Goal: Answer question/provide support: Answer question/provide support

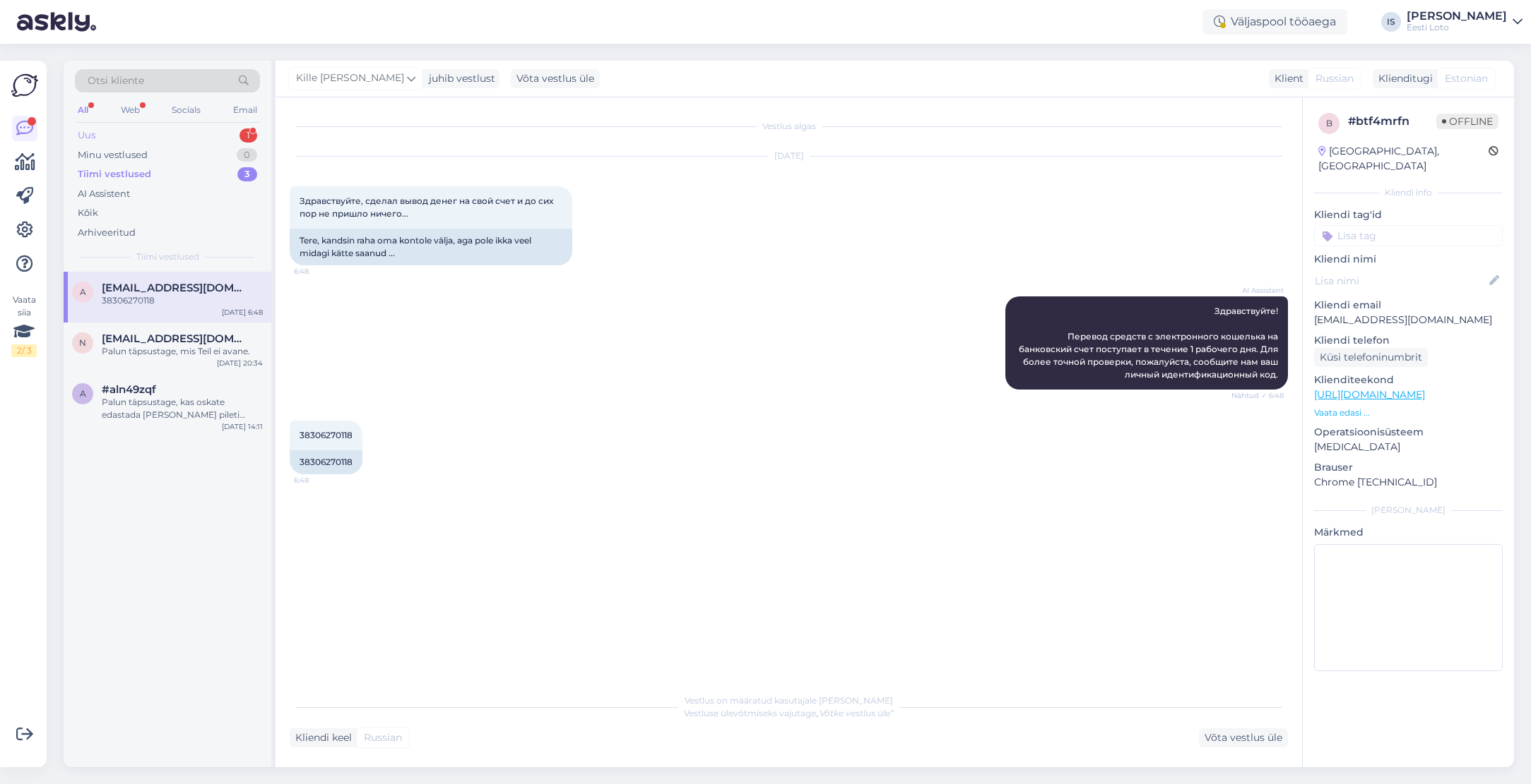
click at [131, 137] on div "Uus 1" at bounding box center [167, 136] width 185 height 20
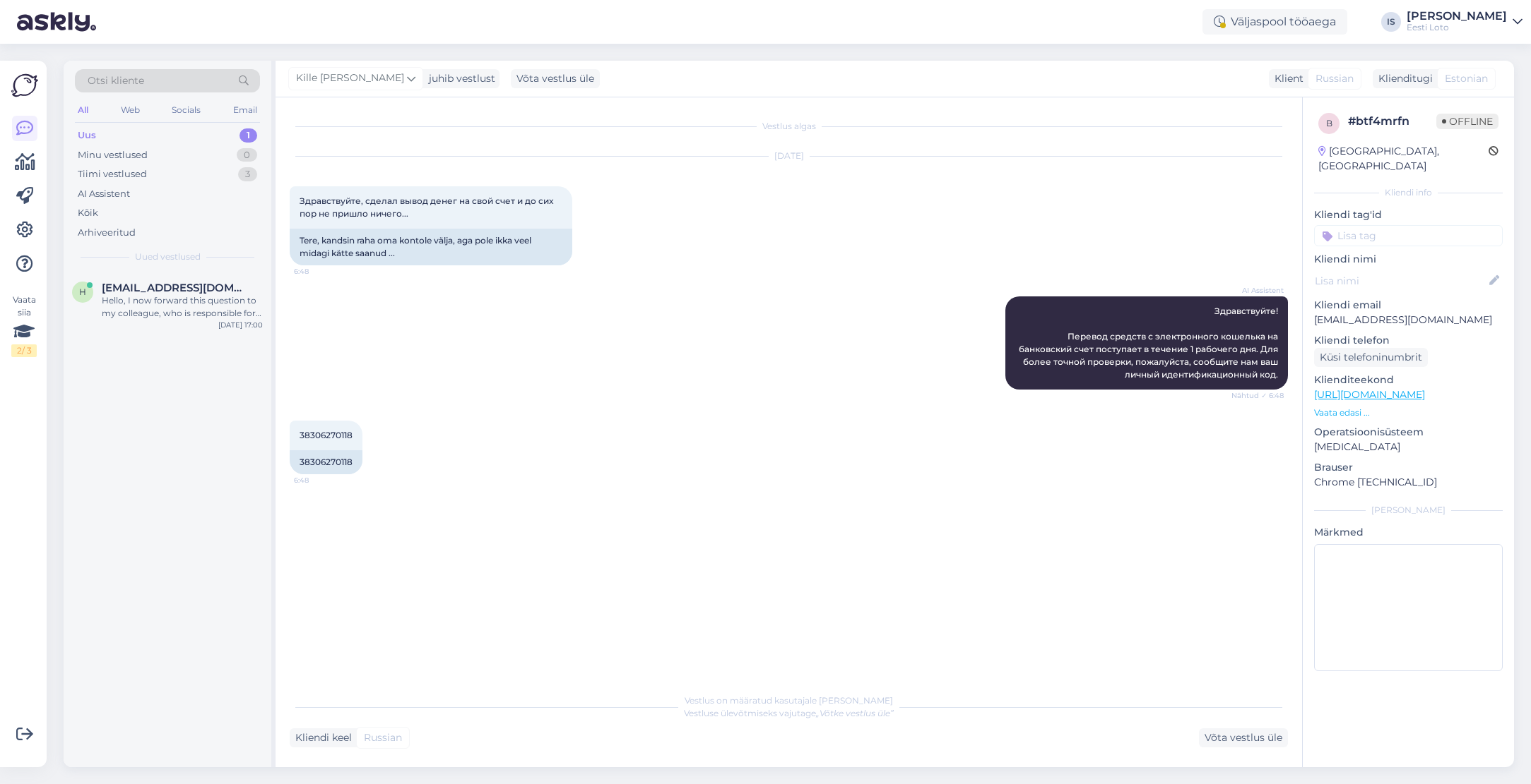
click at [131, 137] on div "Uus 1" at bounding box center [167, 136] width 185 height 20
click at [196, 313] on div "Hello, I now forward this question to my colleague, who is responsible for this…" at bounding box center [182, 307] width 161 height 25
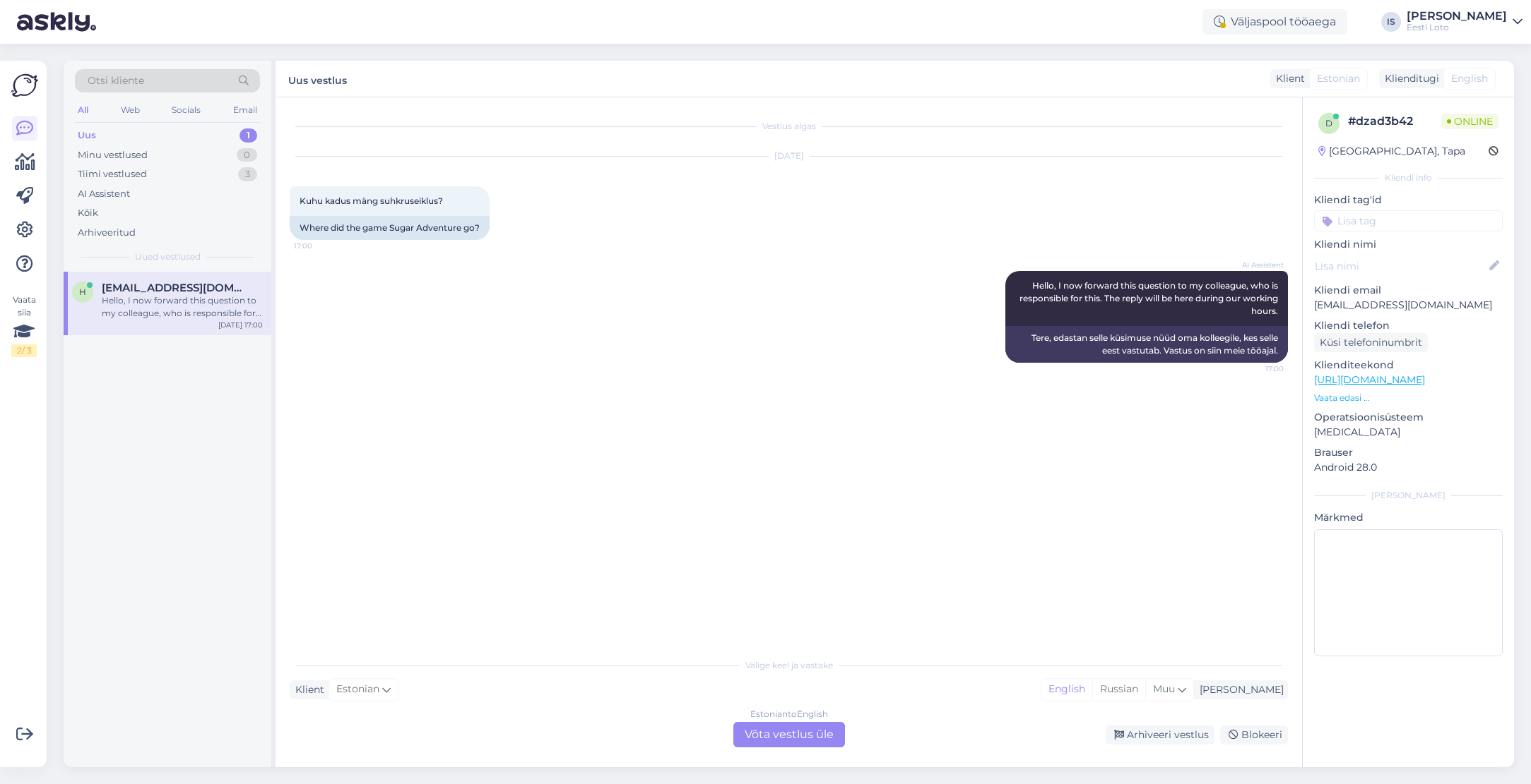
click at [810, 736] on div "Estonian to English Võta vestlus üle" at bounding box center [789, 734] width 112 height 25
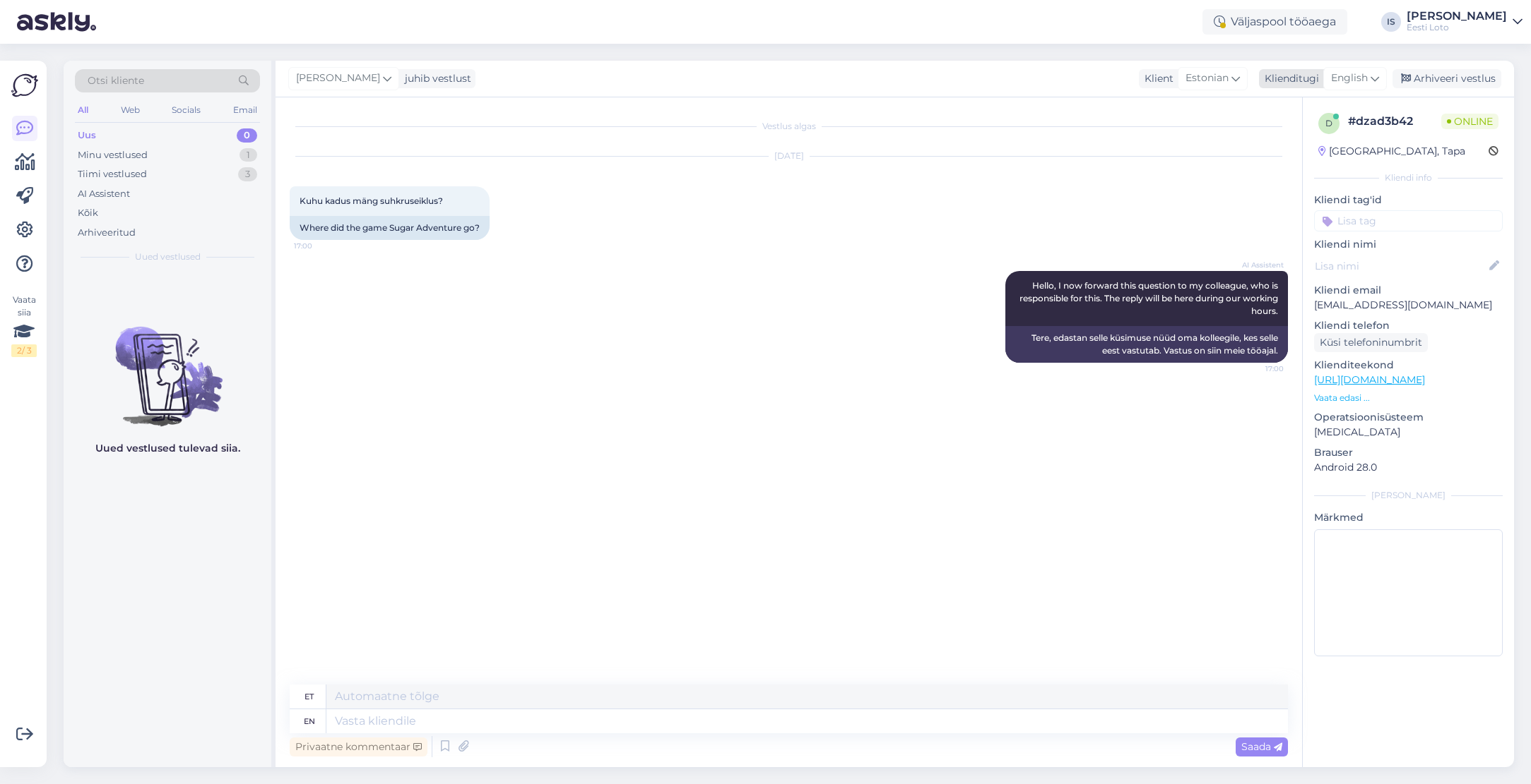
click at [1377, 78] on icon at bounding box center [1374, 79] width 8 height 16
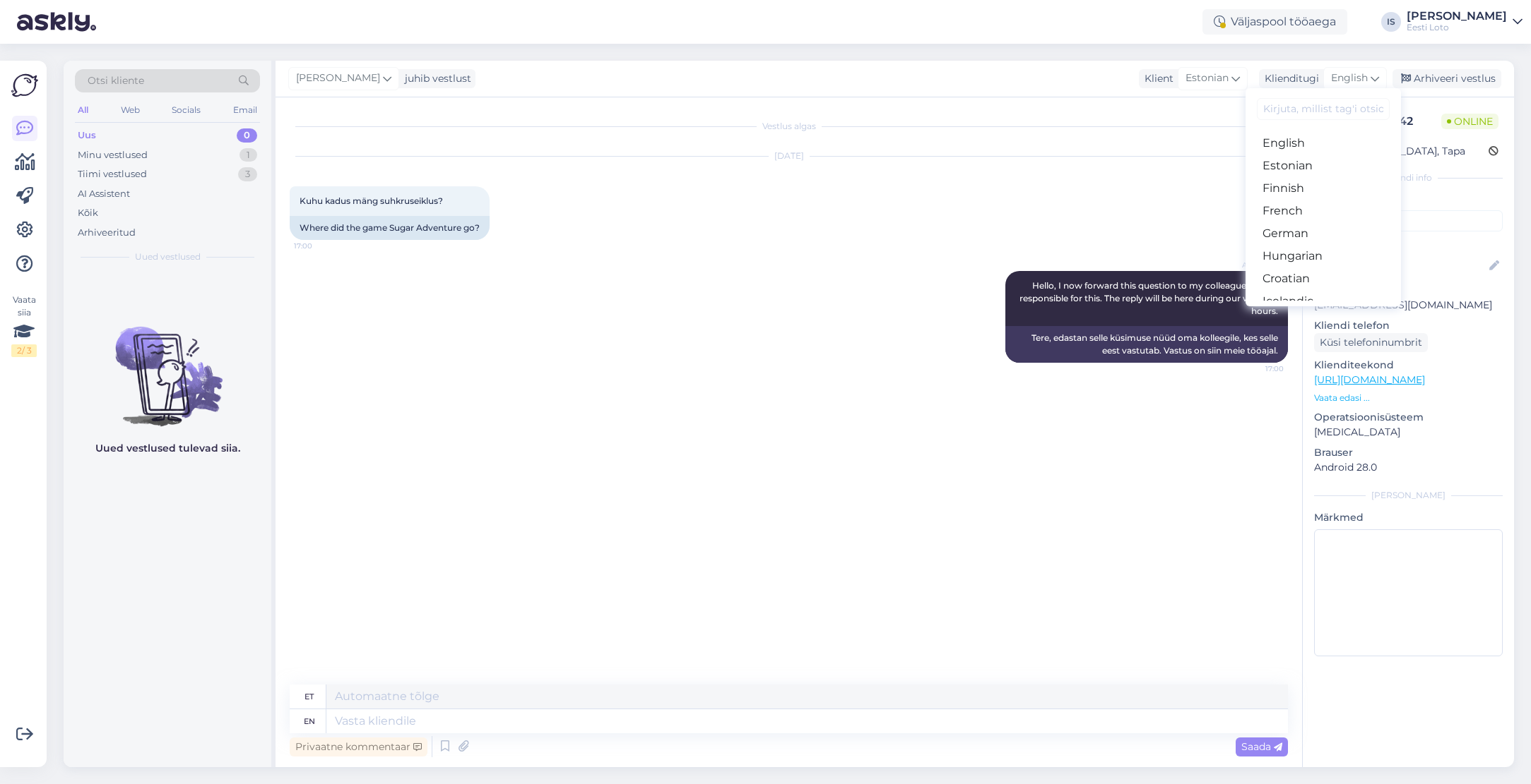
scroll to position [158, 0]
click at [1313, 165] on link "Estonian" at bounding box center [1323, 164] width 156 height 23
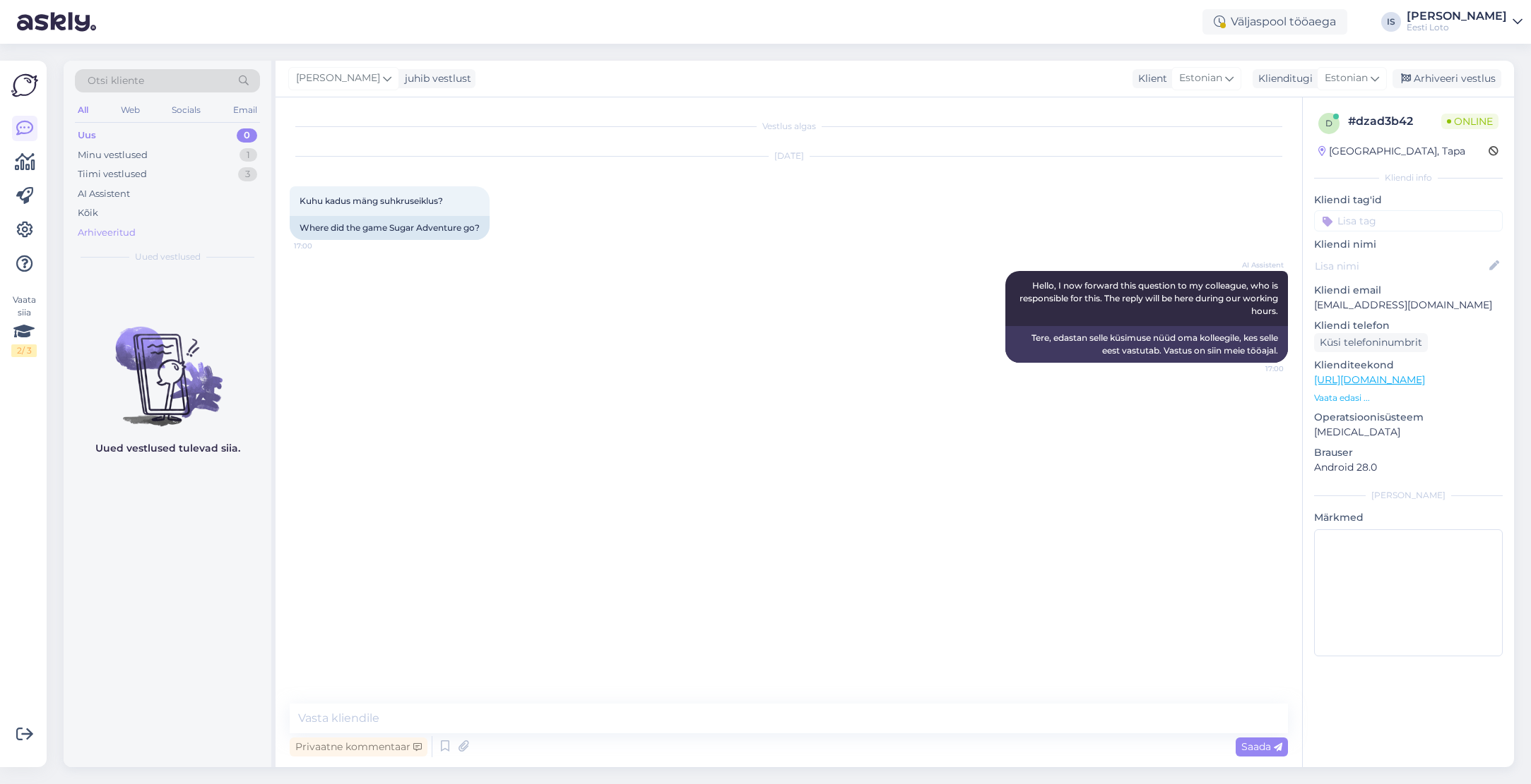
click at [124, 235] on div "Arhiveeritud" at bounding box center [107, 233] width 58 height 14
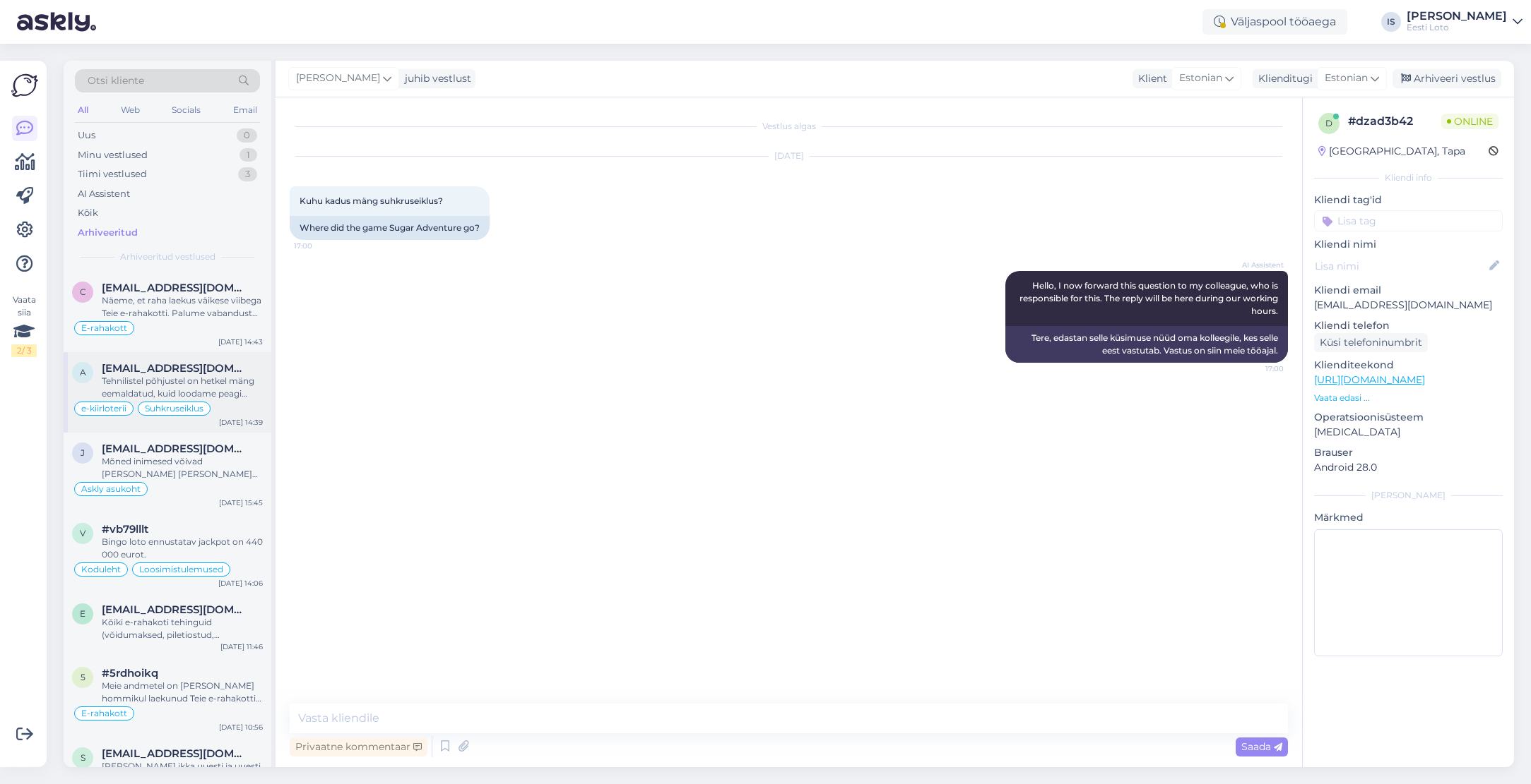
click at [211, 383] on div "Tehnilistel põhjustel on hetkel mäng eemaldatud, kuid loodame peagi mängu tagas…" at bounding box center [182, 387] width 161 height 25
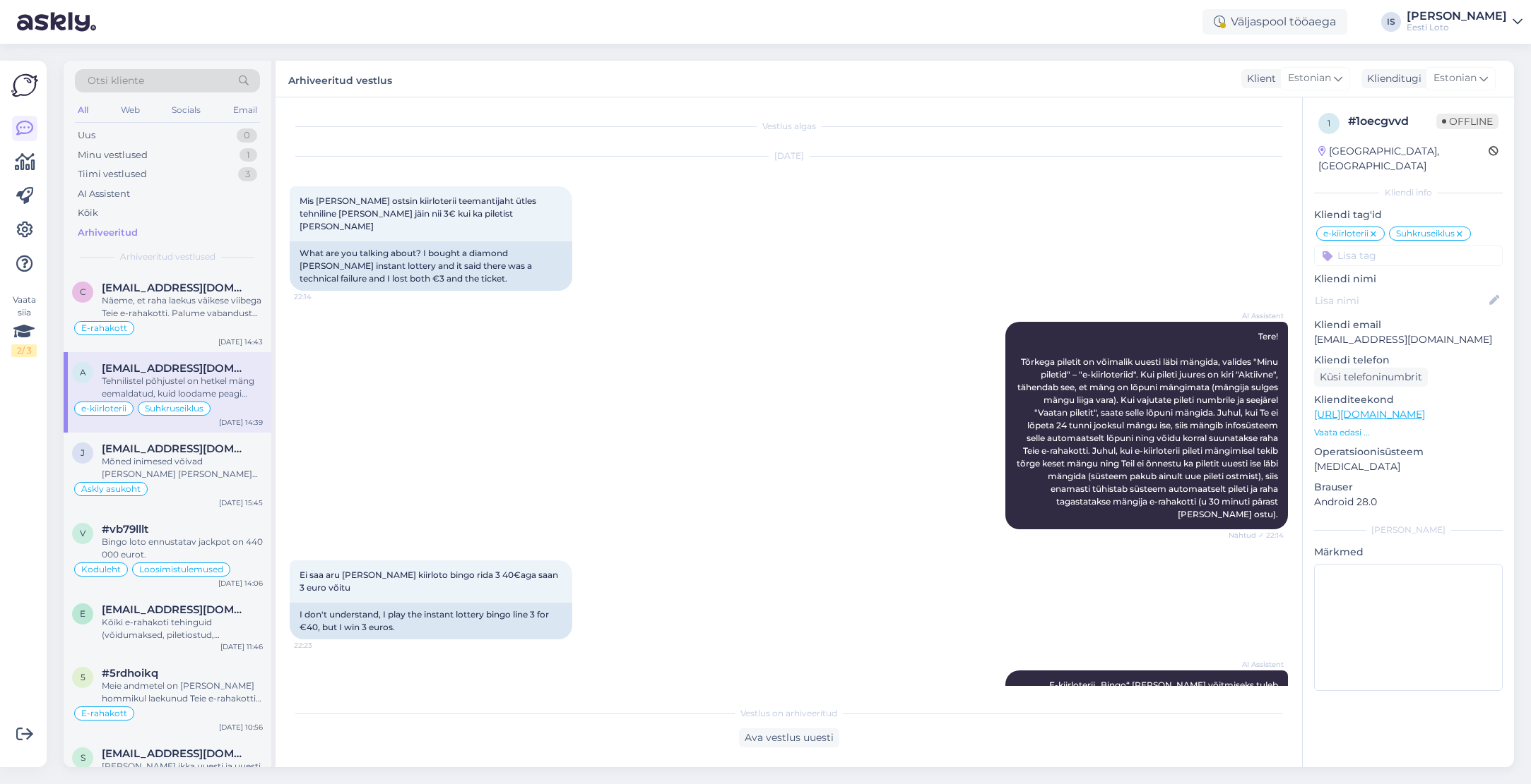
scroll to position [1133, 0]
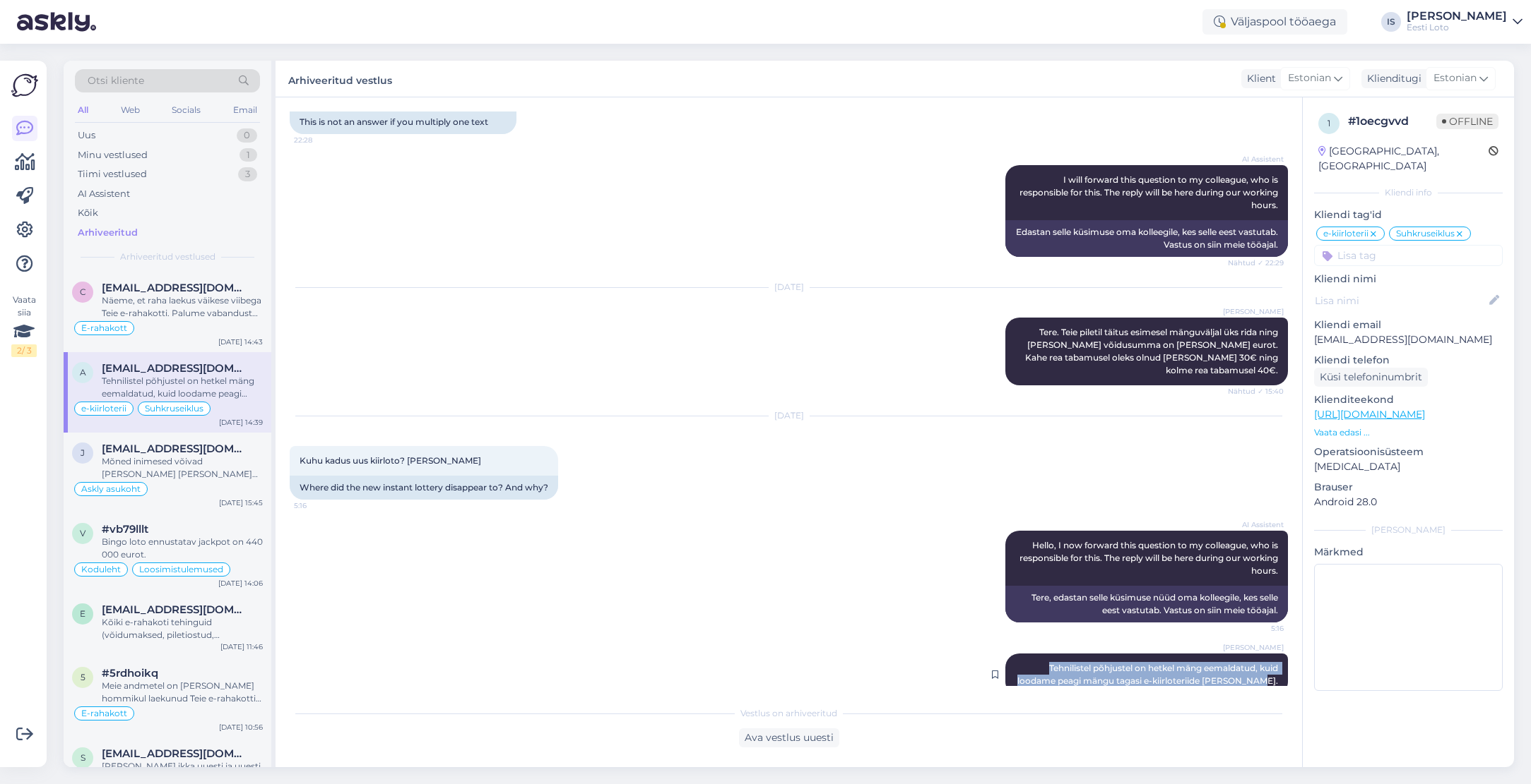
drag, startPoint x: 1033, startPoint y: 638, endPoint x: 1283, endPoint y: 654, distance: 250.5
click at [1283, 654] on div "[PERSON_NAME] Tehnilistel põhjustel on hetkel mäng eemaldatud, kuid loodame pea…" at bounding box center [1146, 675] width 283 height 42
copy span "Tehnilistel põhjustel on hetkel mäng eemaldatud, kuid loodame peagi mängu tagas…"
click at [181, 139] on div "Uus 0" at bounding box center [167, 136] width 185 height 20
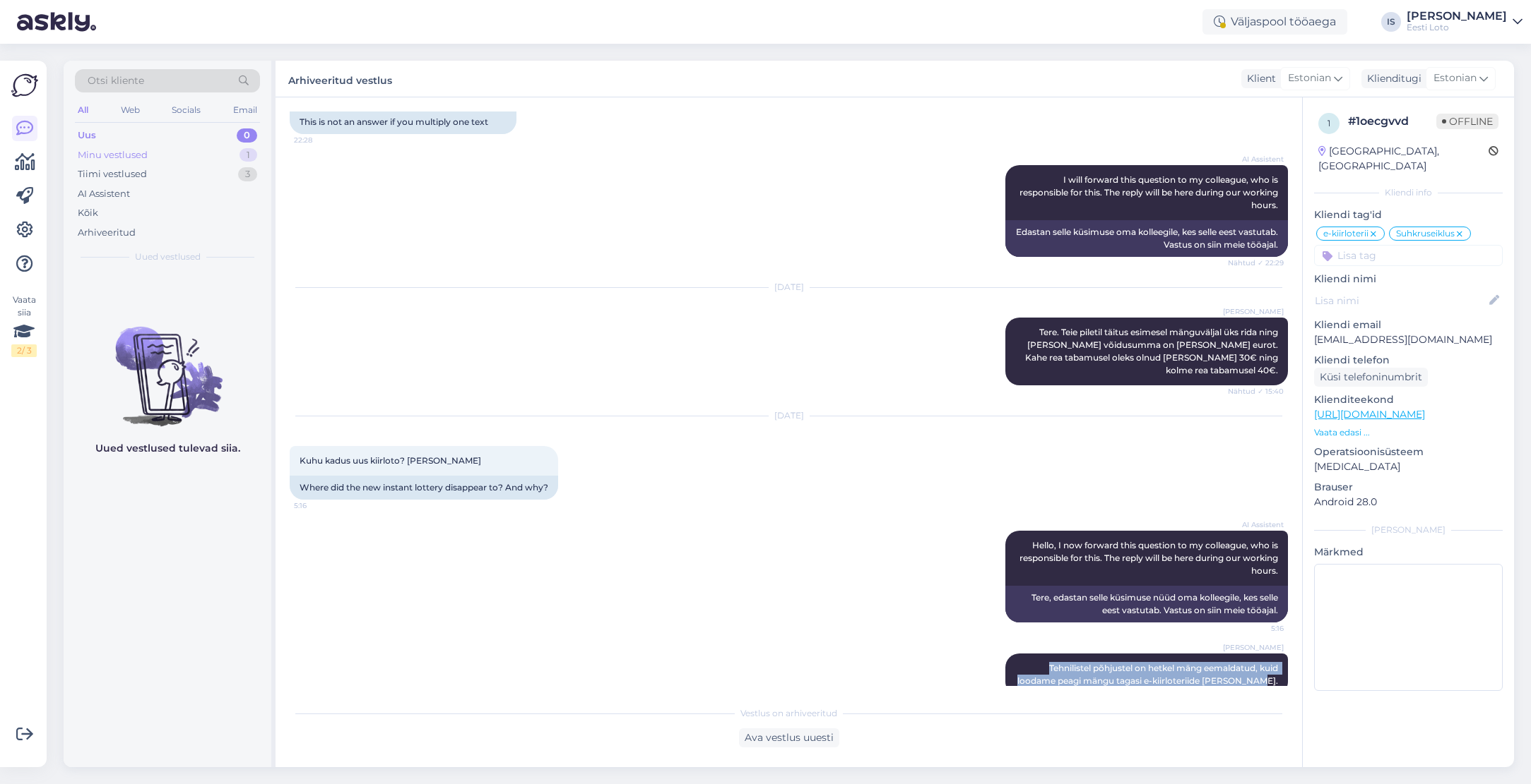
click at [170, 157] on div "Minu vestlused 1" at bounding box center [167, 156] width 185 height 20
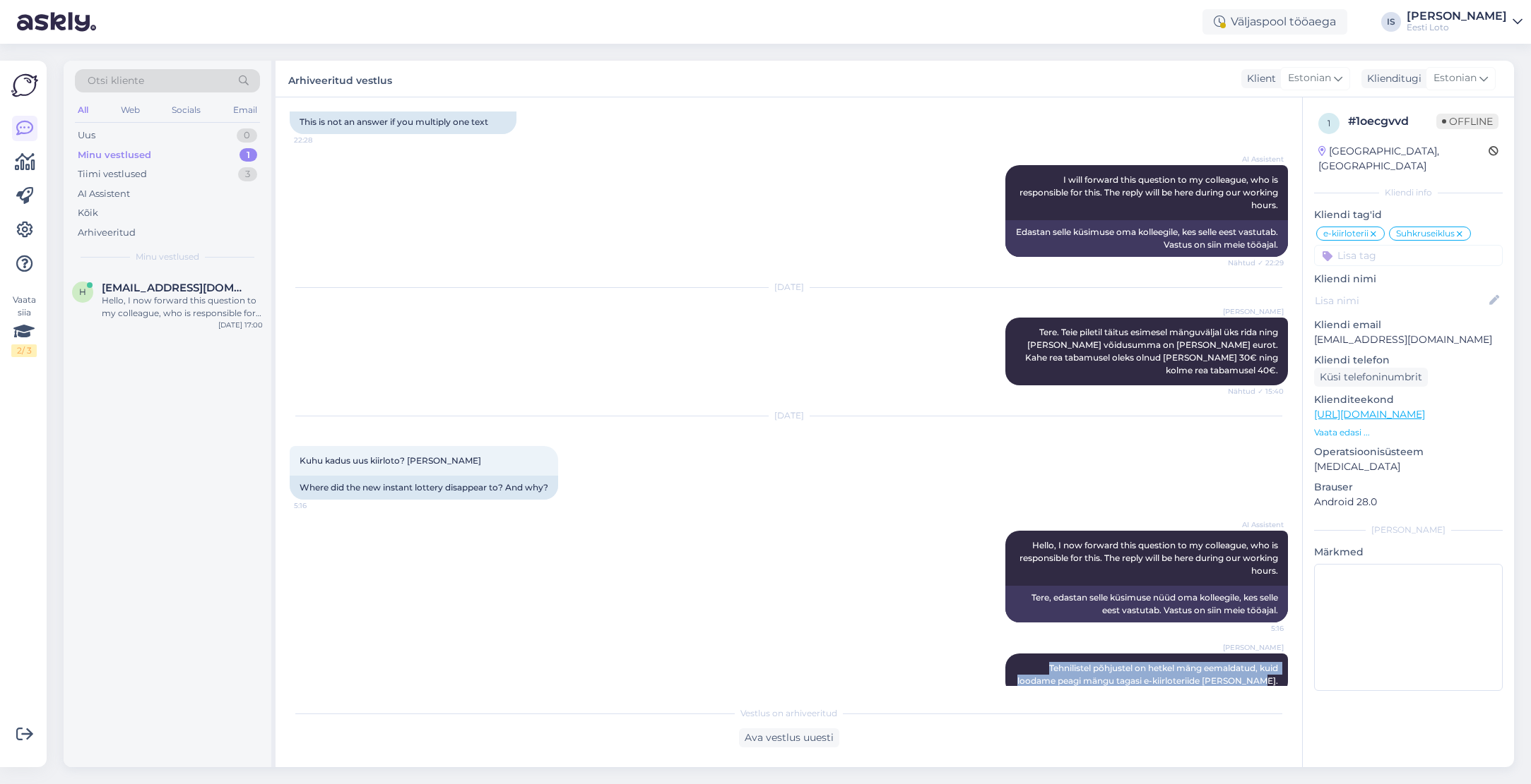
click at [141, 158] on div "Minu vestlused" at bounding box center [115, 155] width 74 height 14
click at [135, 306] on div "Hello, I now forward this question to my colleague, who is responsible for this…" at bounding box center [182, 307] width 161 height 25
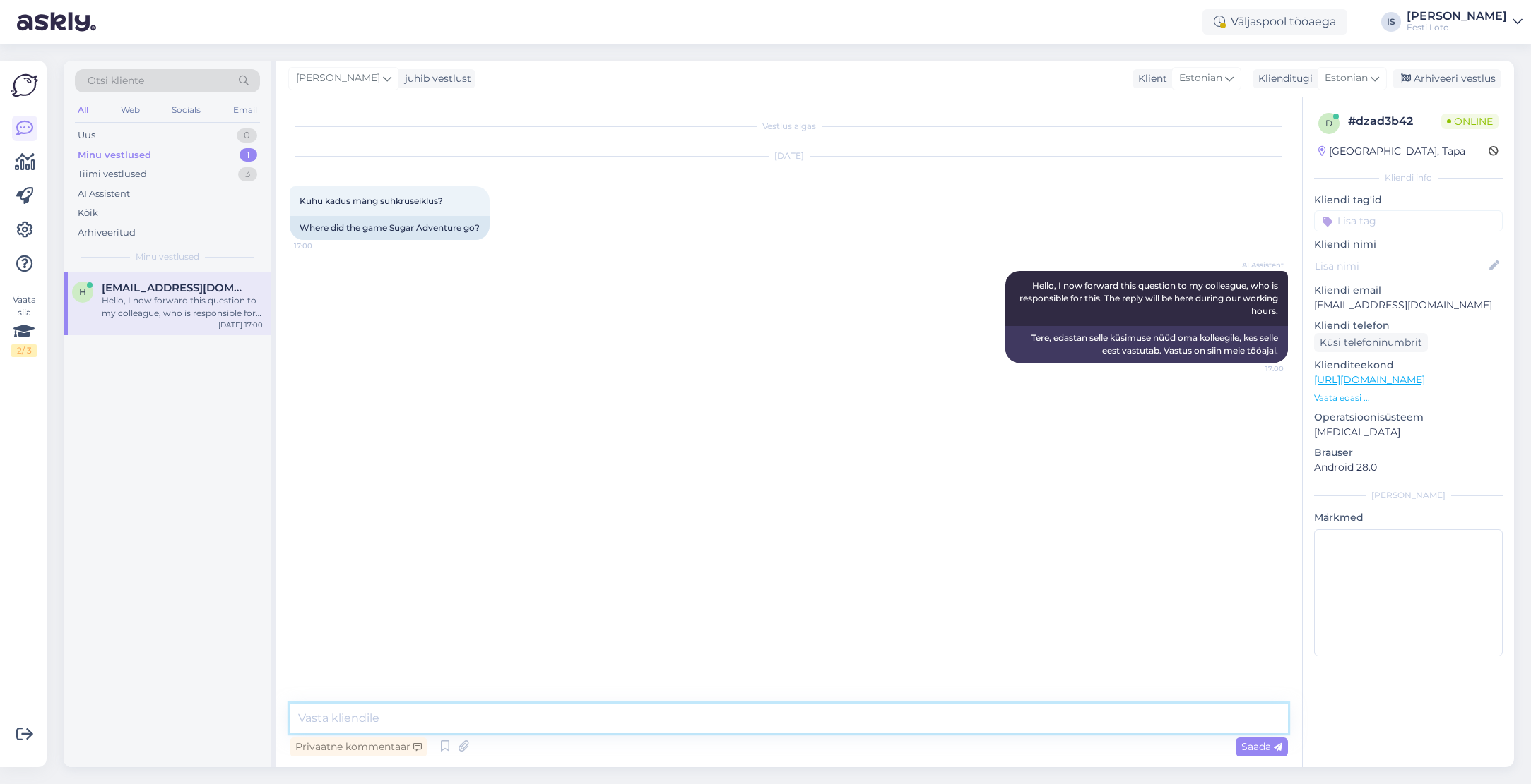
click at [769, 726] on textarea at bounding box center [788, 719] width 998 height 30
paste textarea "Tehnilistel põhjustel on hetkel mäng eemaldatud, kuid loodame peagi mängu tagas…"
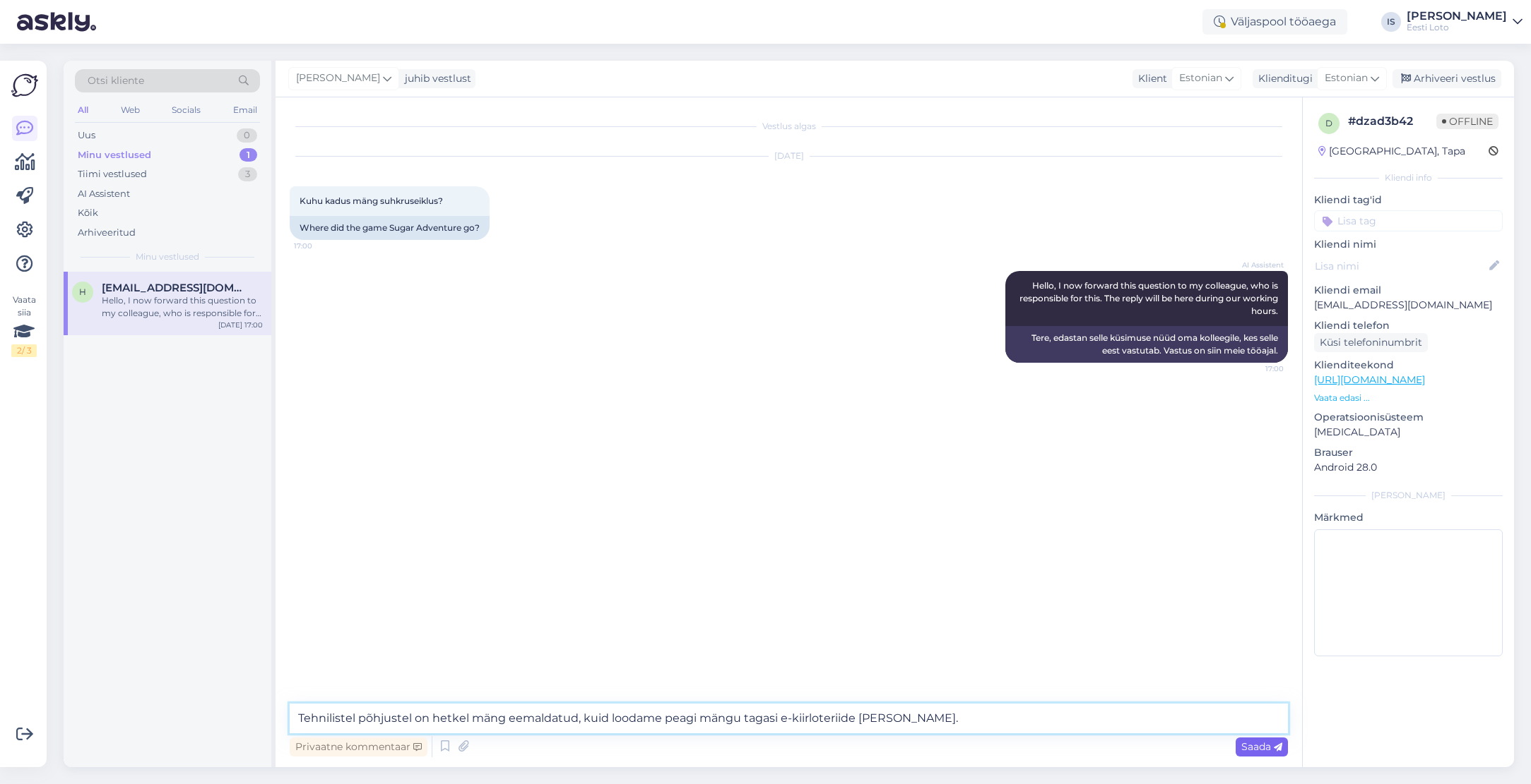
type textarea "Tehnilistel põhjustel on hetkel mäng eemaldatud, kuid loodame peagi mängu tagas…"
click at [1264, 748] on span "Saada" at bounding box center [1261, 747] width 41 height 13
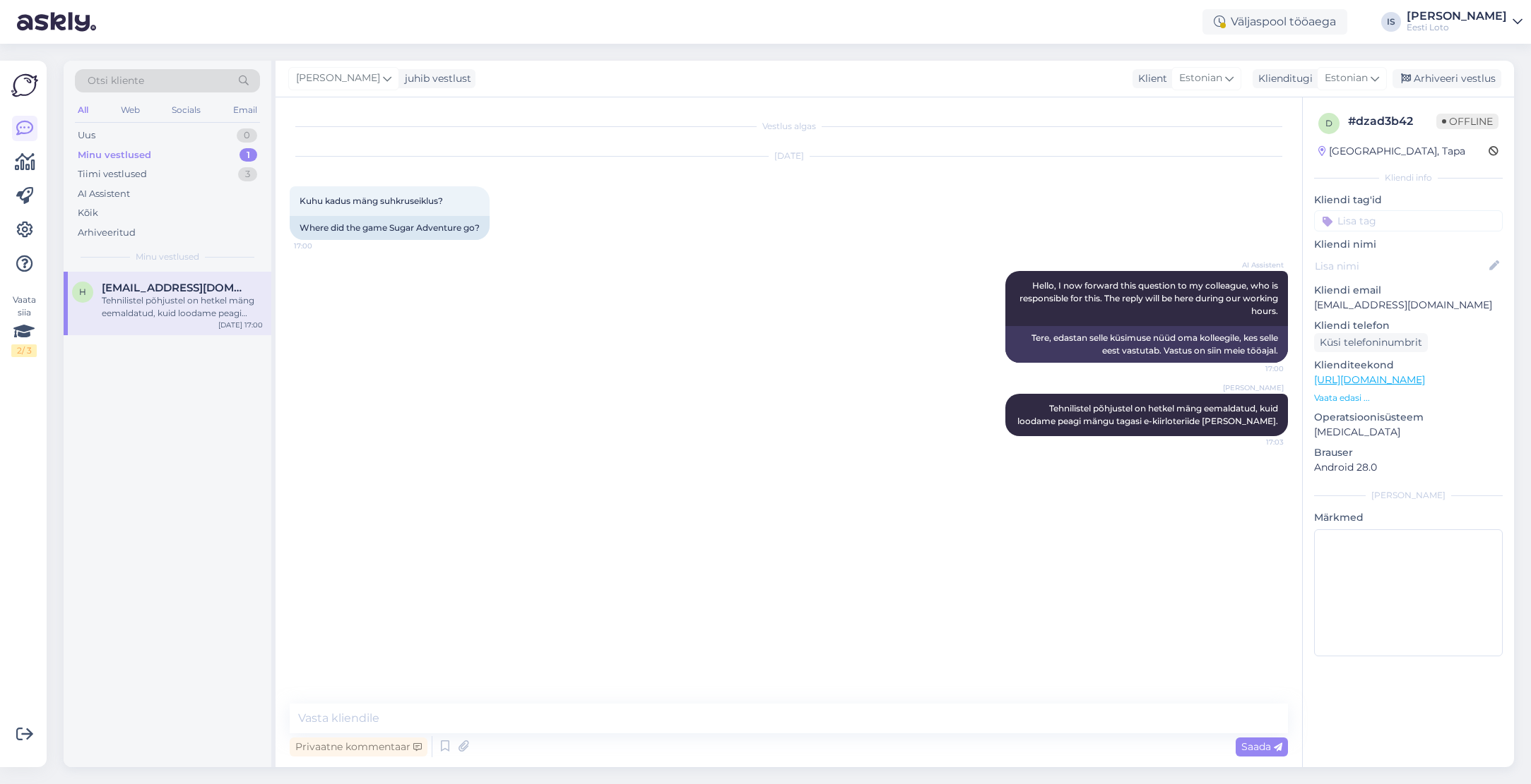
click at [1442, 223] on input at bounding box center [1408, 221] width 189 height 21
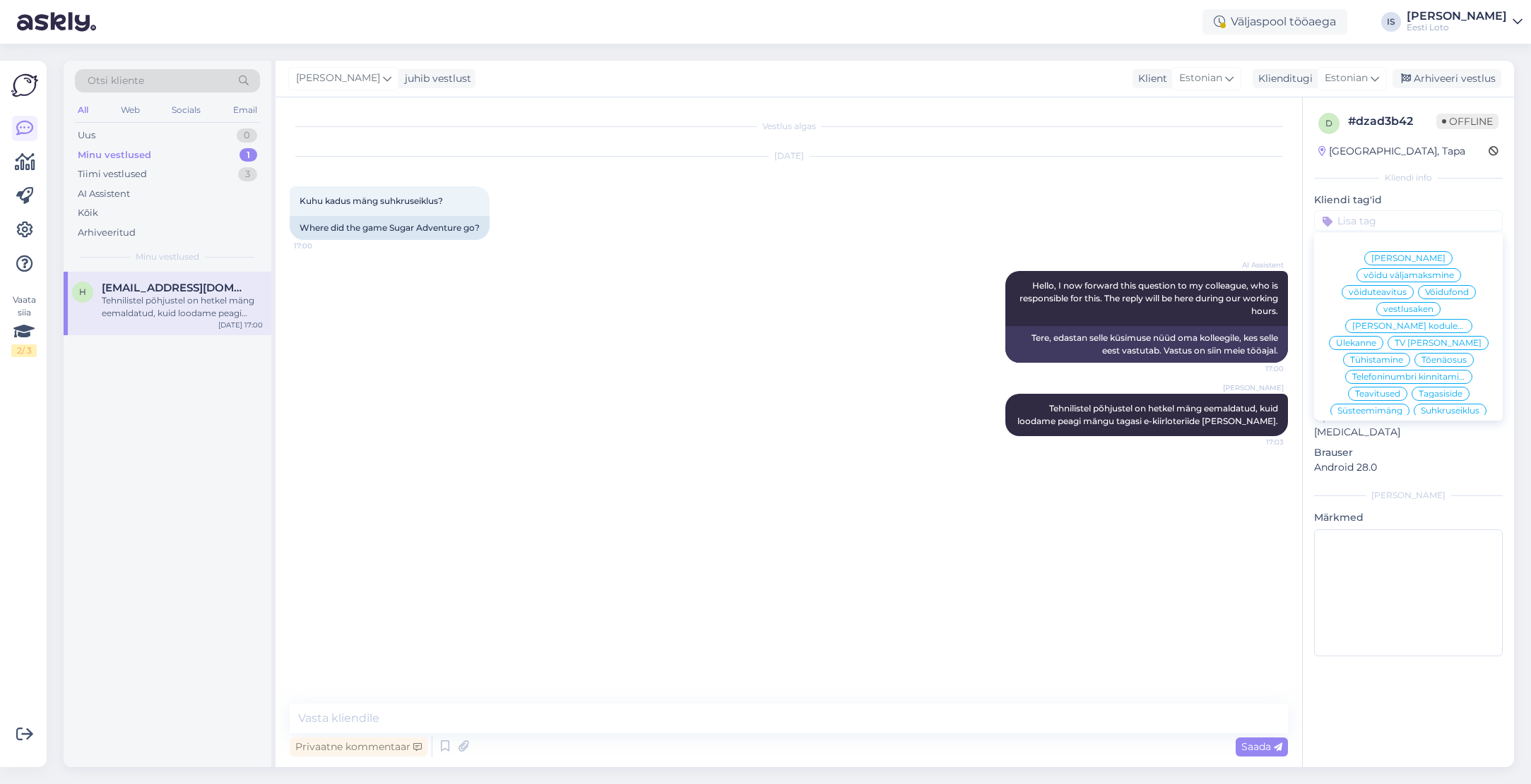
click at [1442, 406] on span "Suhkruseiklus" at bounding box center [1450, 410] width 59 height 8
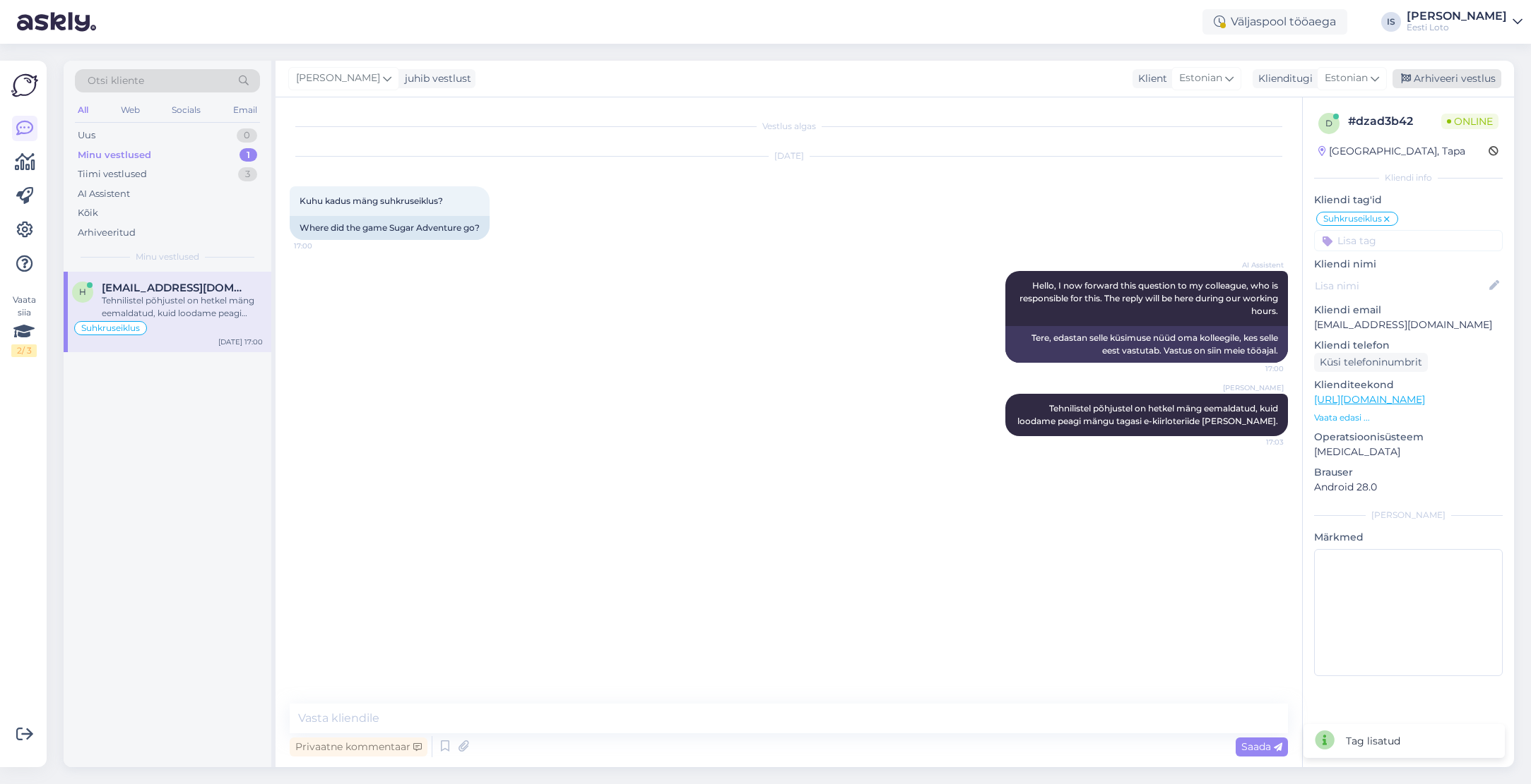
click at [1479, 80] on div "Arhiveeri vestlus" at bounding box center [1446, 78] width 109 height 19
